Goal: Task Accomplishment & Management: Manage account settings

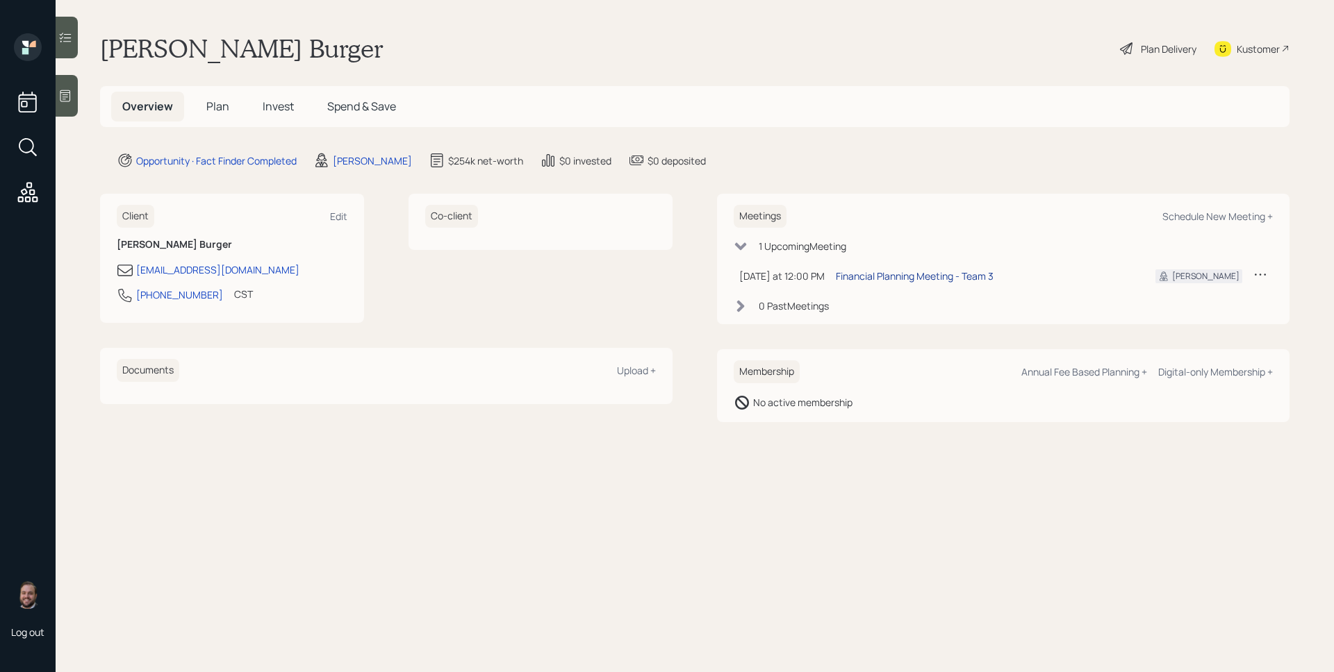
click at [909, 273] on div "Financial Planning Meeting - Team 3" at bounding box center [915, 276] width 158 height 15
click at [1264, 272] on icon at bounding box center [1260, 274] width 14 height 14
click at [1215, 299] on div "Reschedule" at bounding box center [1217, 301] width 100 height 13
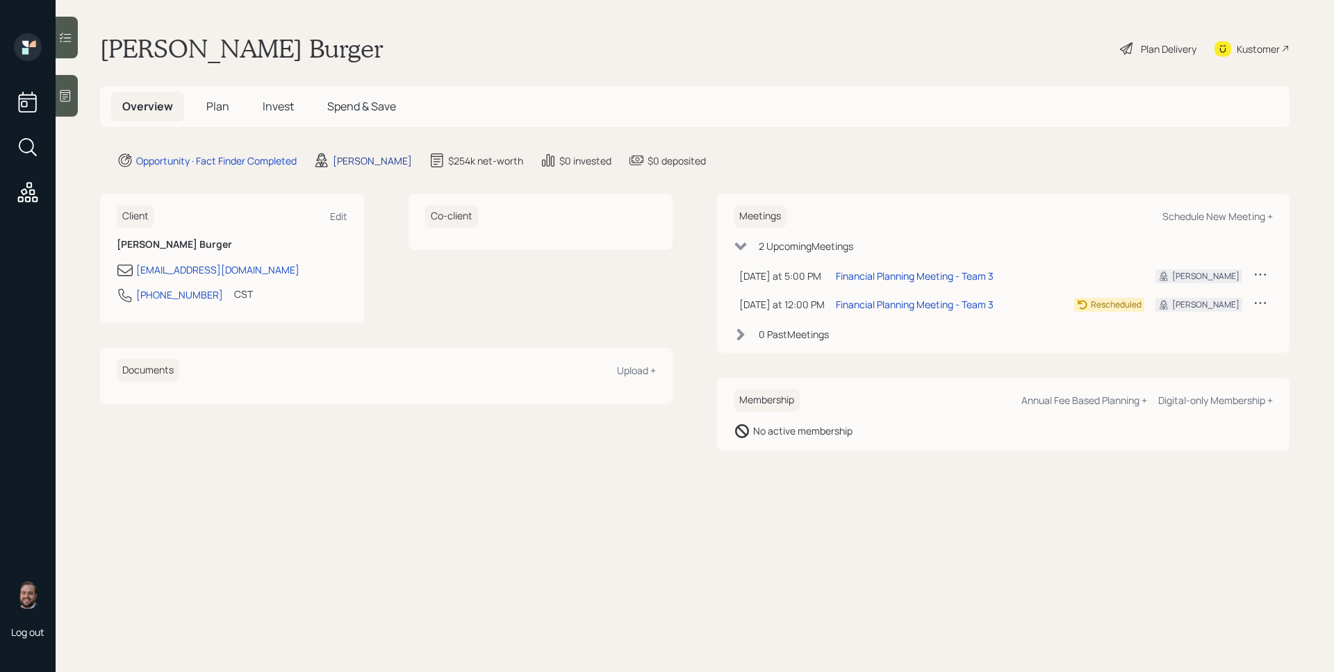
click at [349, 164] on div "[PERSON_NAME]" at bounding box center [372, 161] width 79 height 15
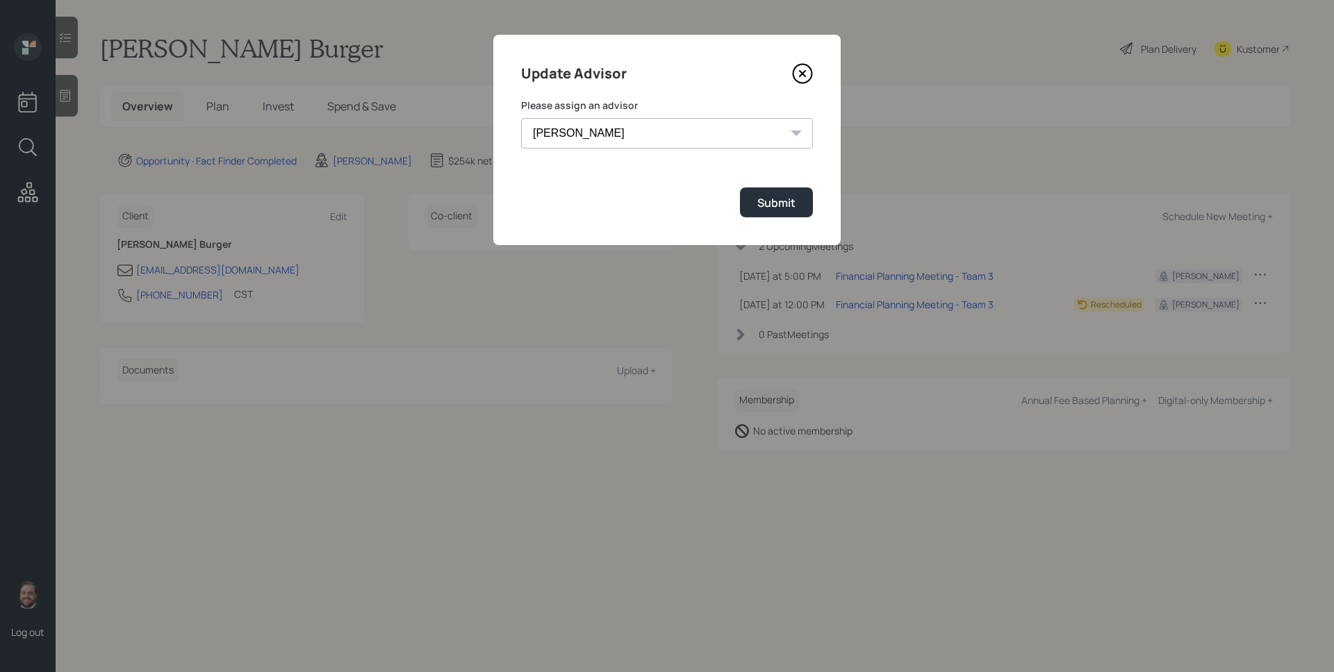
click at [591, 143] on select "Jonah Coleman Tyler End James DiStasi Treva Nostdahl Eric Schwartz Aleksandra S…" at bounding box center [667, 133] width 292 height 31
select select "8b79112e-3cfb-44f9-89e7-15267fe946c1"
click at [521, 118] on select "Jonah Coleman Tyler End James DiStasi Treva Nostdahl Eric Schwartz Aleksandra S…" at bounding box center [667, 133] width 292 height 31
click at [786, 207] on div "Submit" at bounding box center [776, 202] width 38 height 15
